Goal: Task Accomplishment & Management: Use online tool/utility

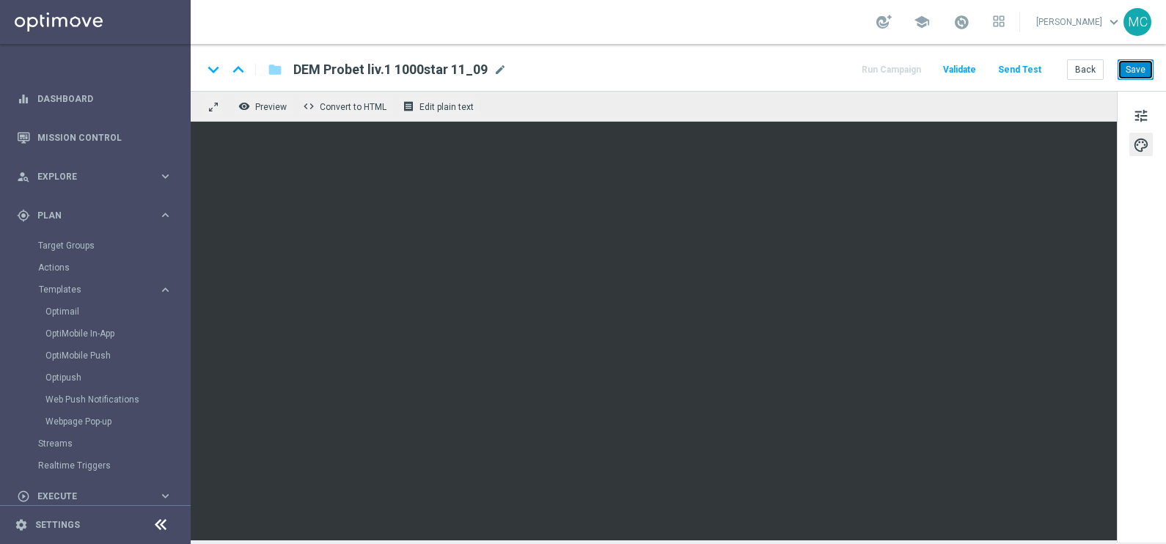
click at [1129, 70] on button "Save" at bounding box center [1136, 69] width 36 height 21
click at [1093, 77] on button "Back" at bounding box center [1085, 69] width 37 height 21
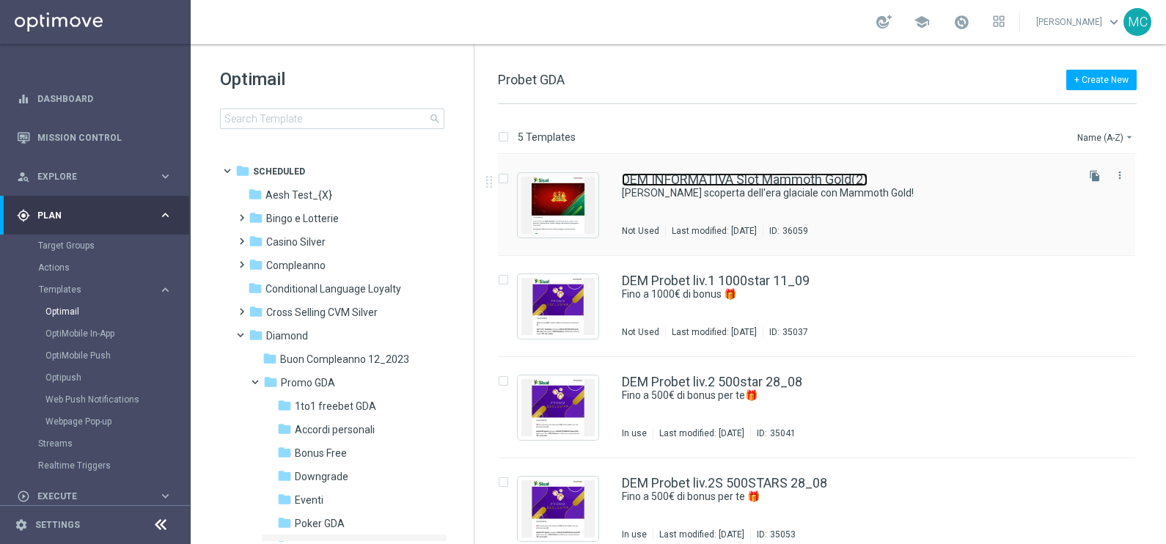
click at [700, 173] on link "DEM INFORMATIVA Slot Mammoth Gold(2)" at bounding box center [745, 179] width 246 height 13
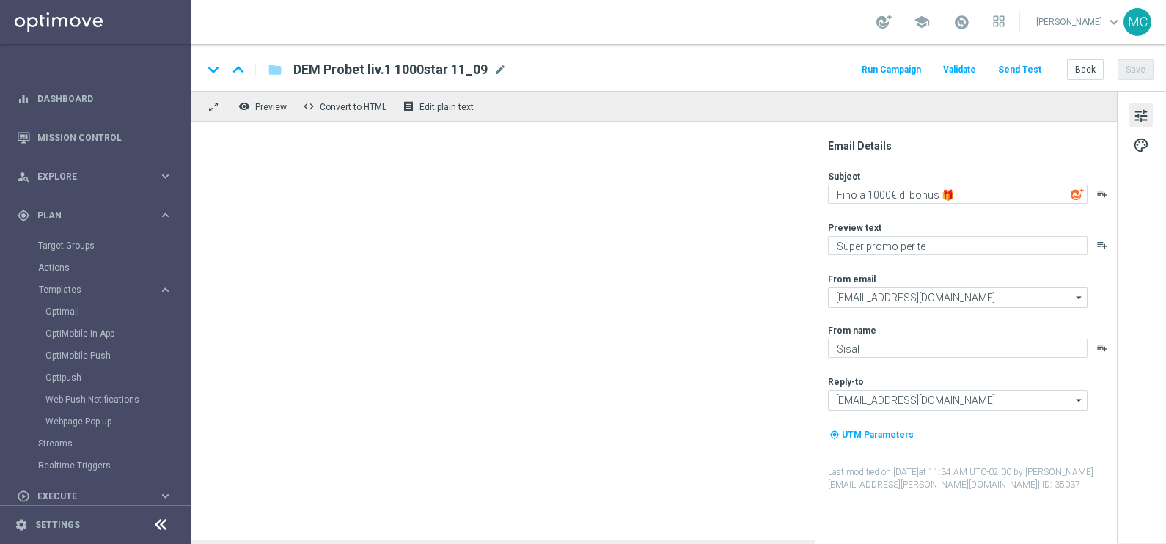
type textarea "[PERSON_NAME] scoperta dell'era glaciale con Mammoth Gold!"
type textarea "Sisal Vip"
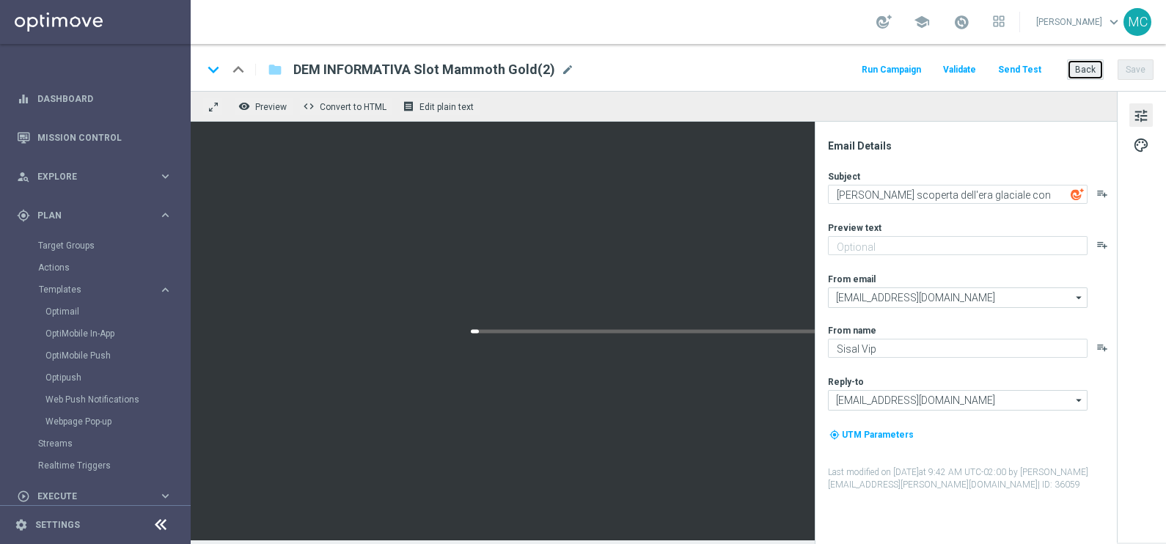
click at [1090, 76] on button "Back" at bounding box center [1085, 69] width 37 height 21
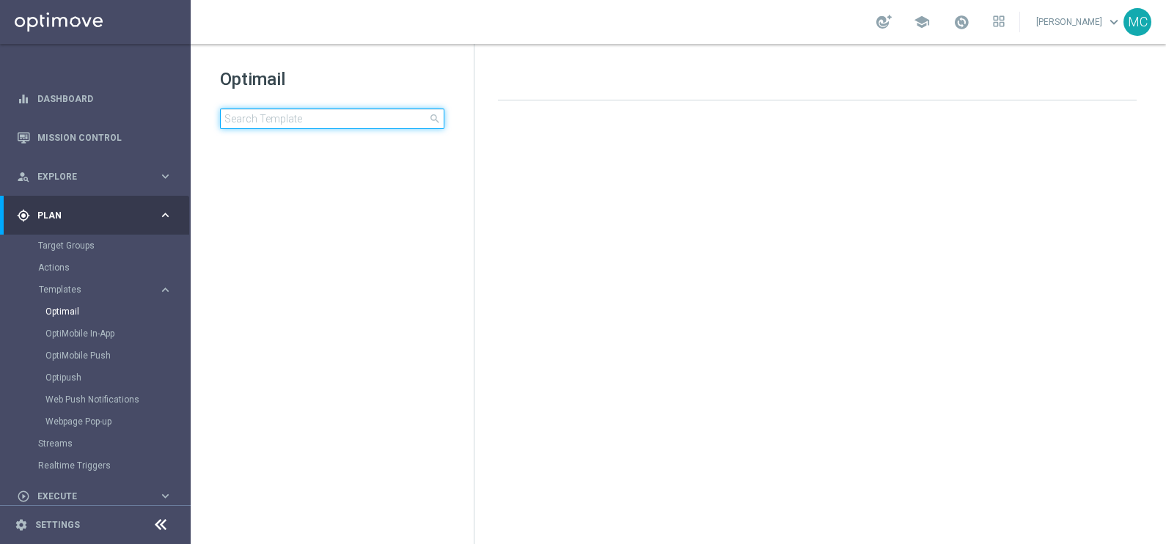
click at [348, 125] on input at bounding box center [332, 119] width 224 height 21
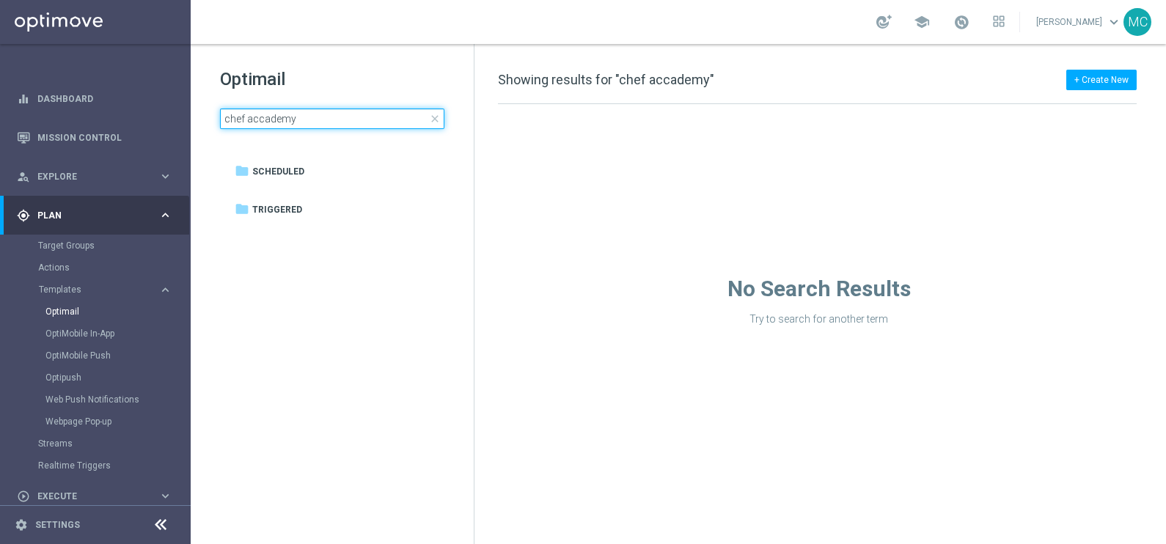
drag, startPoint x: 312, startPoint y: 127, endPoint x: 213, endPoint y: 114, distance: 100.5
click at [213, 114] on div "Optimail chef accademy close folder 1 Folder folder Scheduled more_vert folder …" at bounding box center [332, 135] width 283 height 182
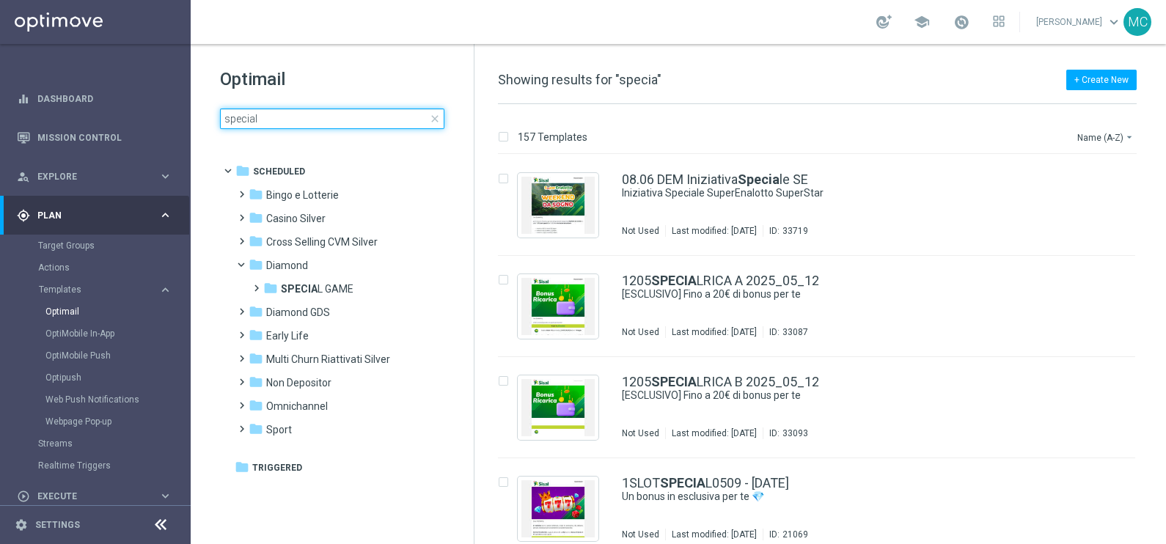
type input "speciale"
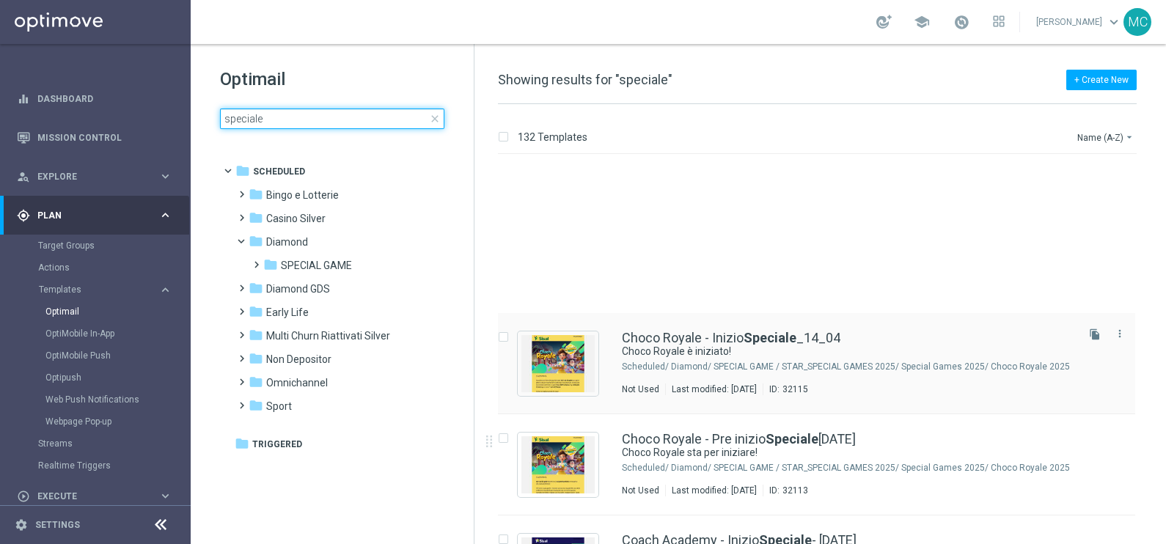
scroll to position [733, 0]
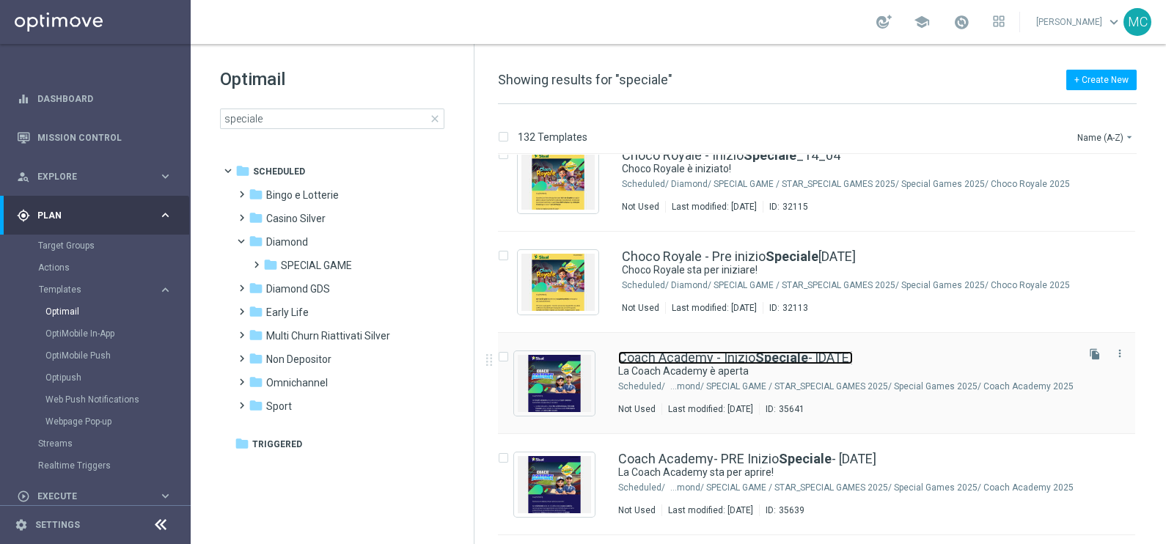
drag, startPoint x: 713, startPoint y: 351, endPoint x: 798, endPoint y: 332, distance: 87.2
click at [713, 351] on link "Coach Academy - Inizio Speciale - [DATE]" at bounding box center [735, 357] width 235 height 13
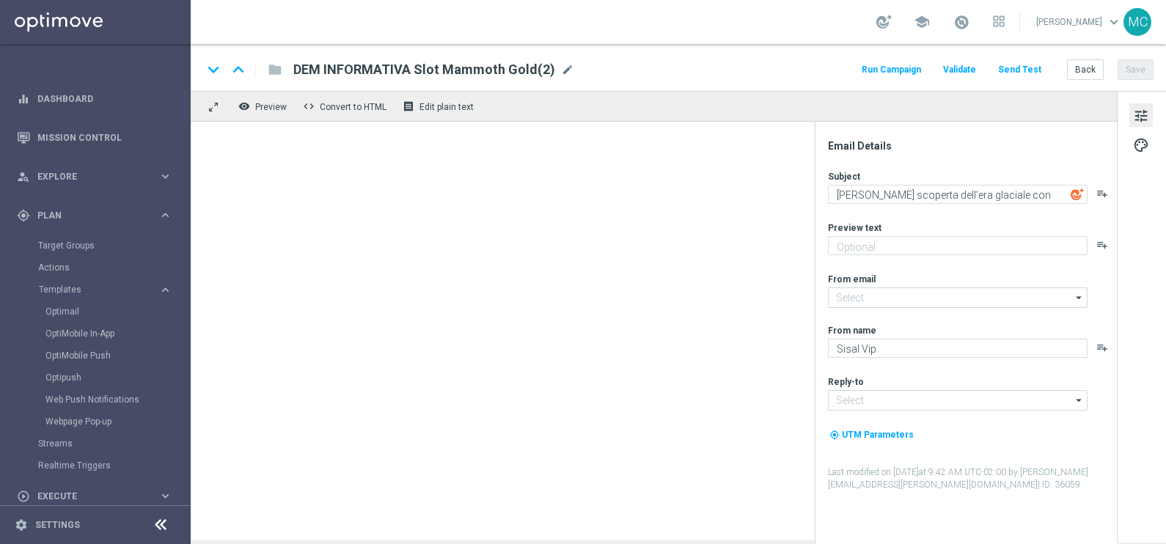
type textarea "La Coach Academy è aperta"
type textarea "Mettiti alla prova e ottieni bonus esclusivi"
type textarea "Sisal"
type input "[EMAIL_ADDRESS][DOMAIN_NAME]"
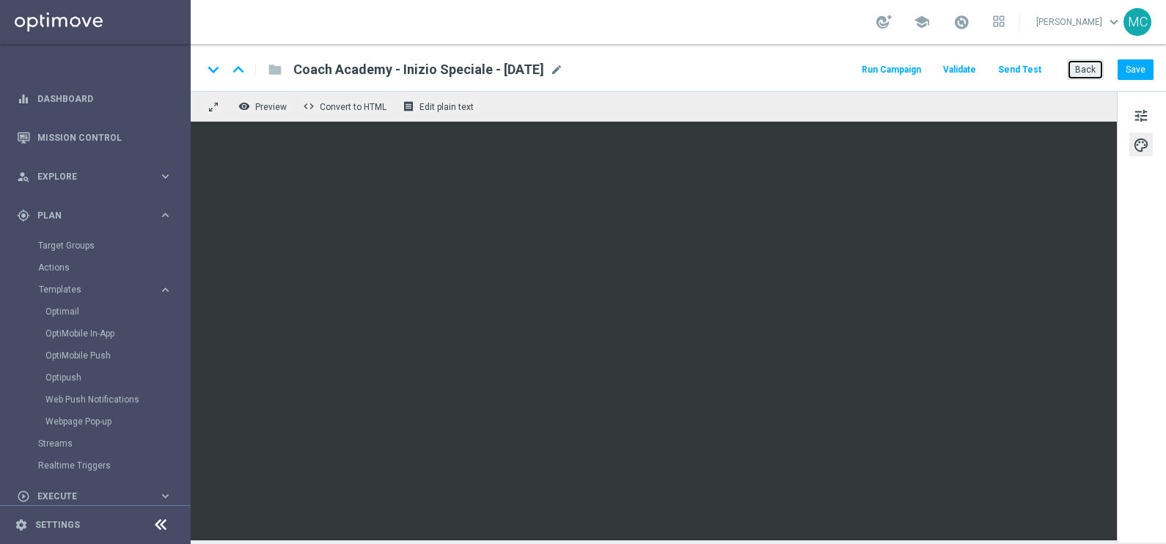
click at [1085, 62] on button "Back" at bounding box center [1085, 69] width 37 height 21
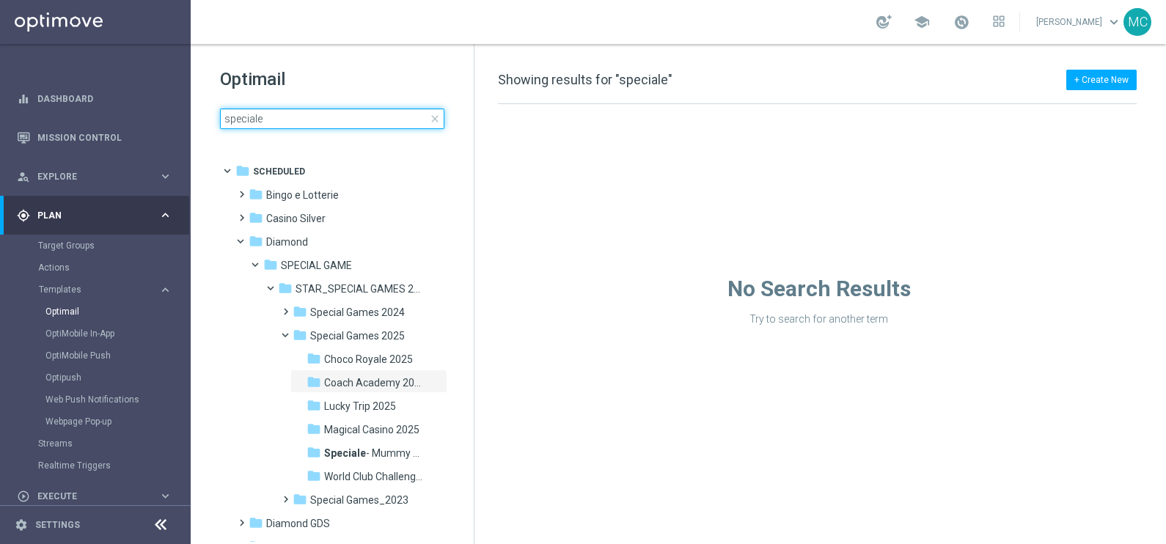
drag, startPoint x: 269, startPoint y: 120, endPoint x: 212, endPoint y: 119, distance: 57.2
click at [212, 119] on div "Optimail speciale close folder 1 Folder folder Scheduled more_vert folder Bingo…" at bounding box center [332, 135] width 283 height 182
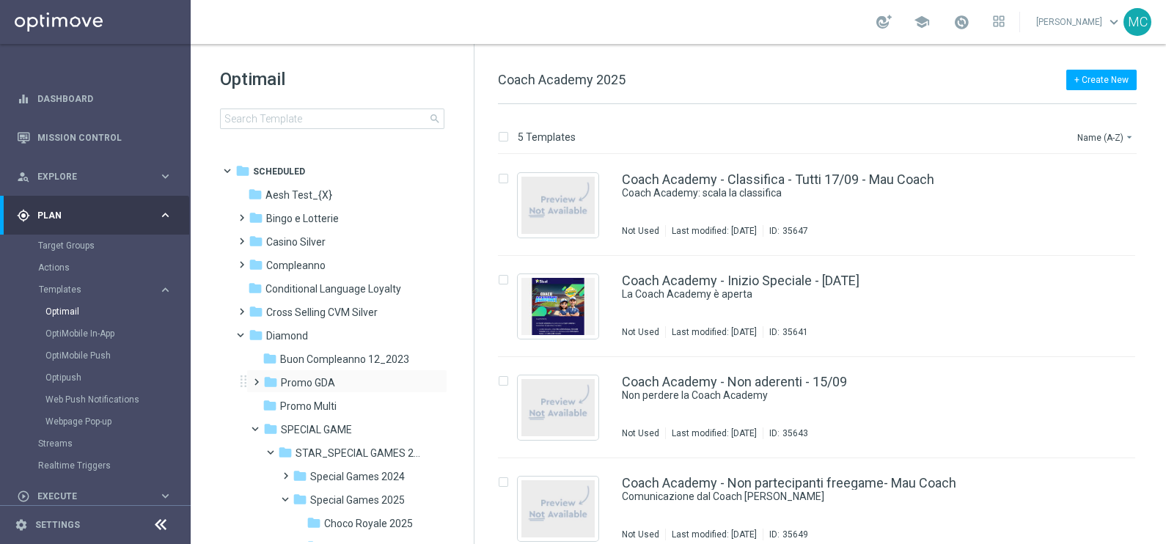
click at [254, 378] on span at bounding box center [253, 376] width 7 height 6
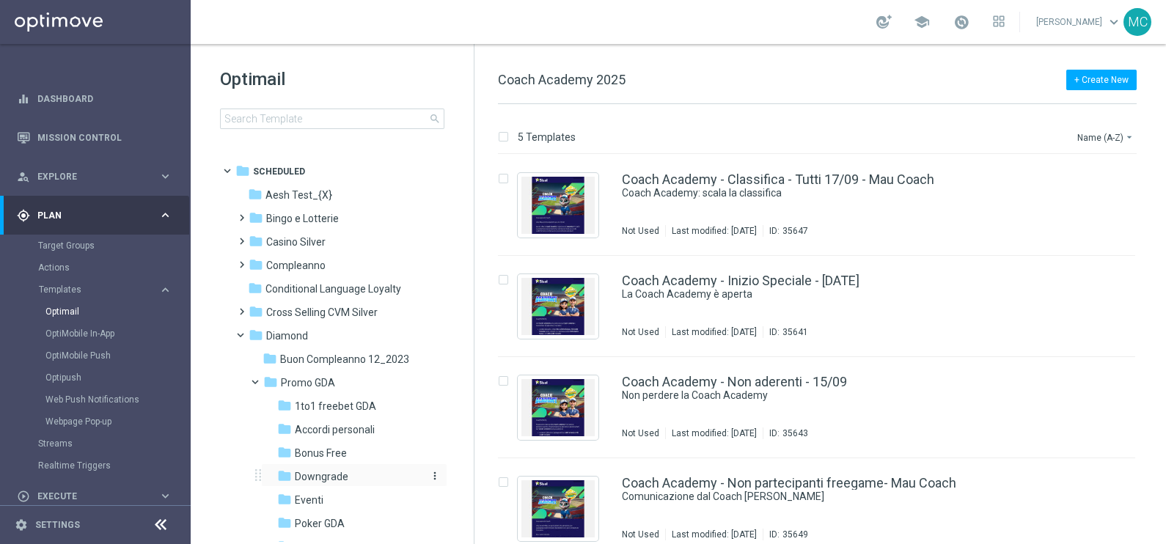
scroll to position [91, 0]
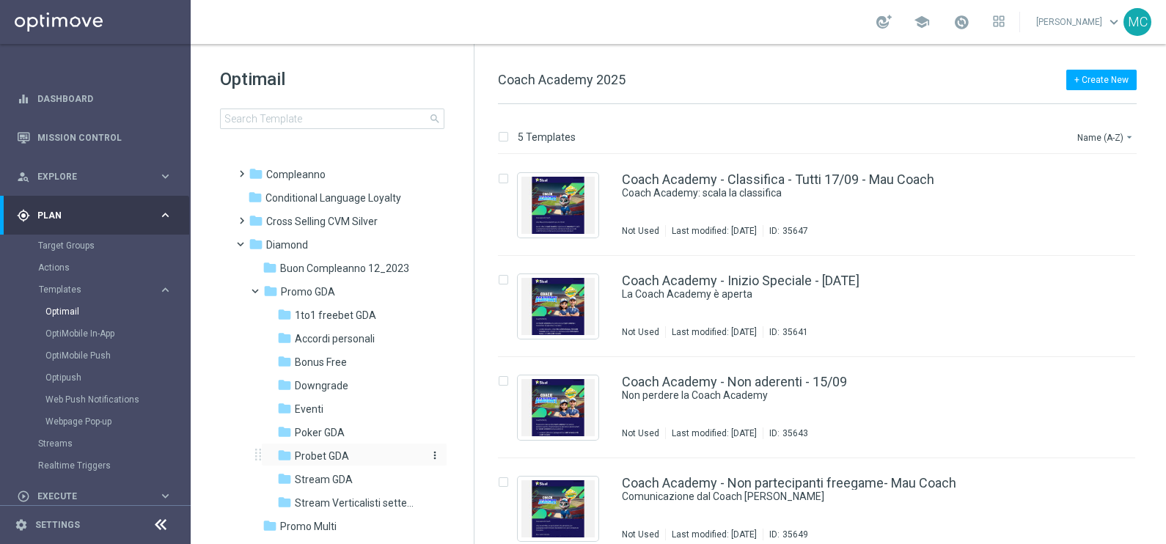
click at [312, 458] on span "Probet GDA" at bounding box center [322, 456] width 54 height 13
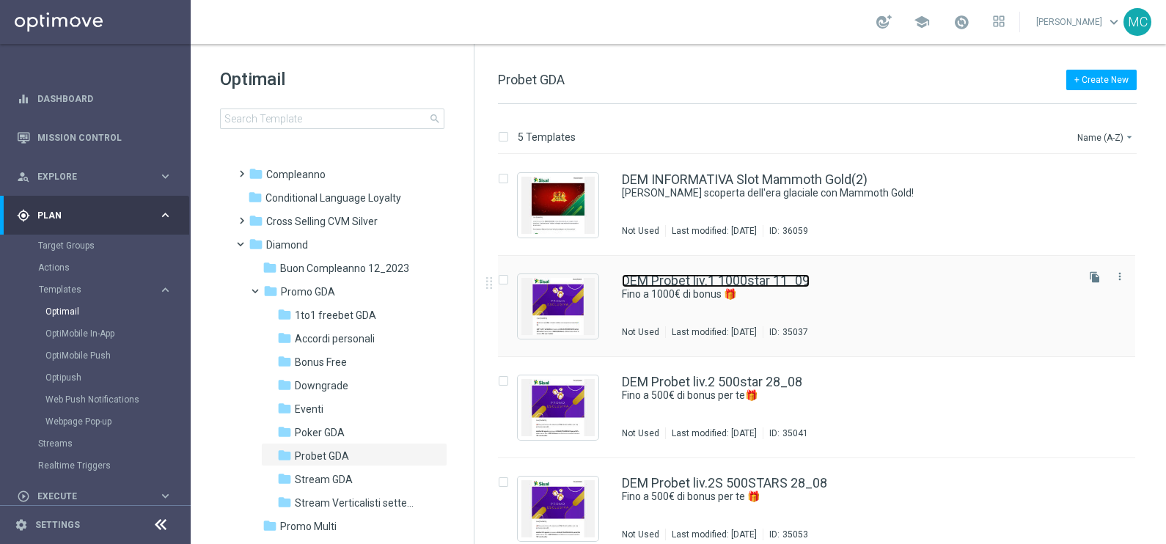
click at [682, 277] on link "DEM Probet liv.1 1000star 11_09" at bounding box center [716, 280] width 188 height 13
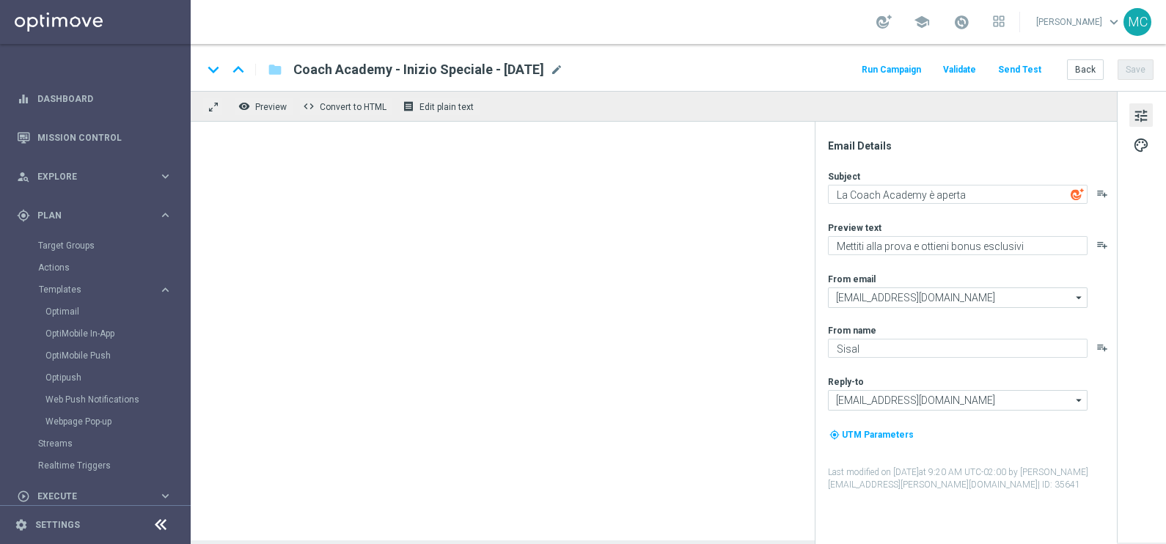
type textarea "Fino a 1000€ di bonus 🎁"
type textarea "Super promo per te"
type input "[EMAIL_ADDRESS][DOMAIN_NAME]"
